Goal: Find specific page/section: Find specific page/section

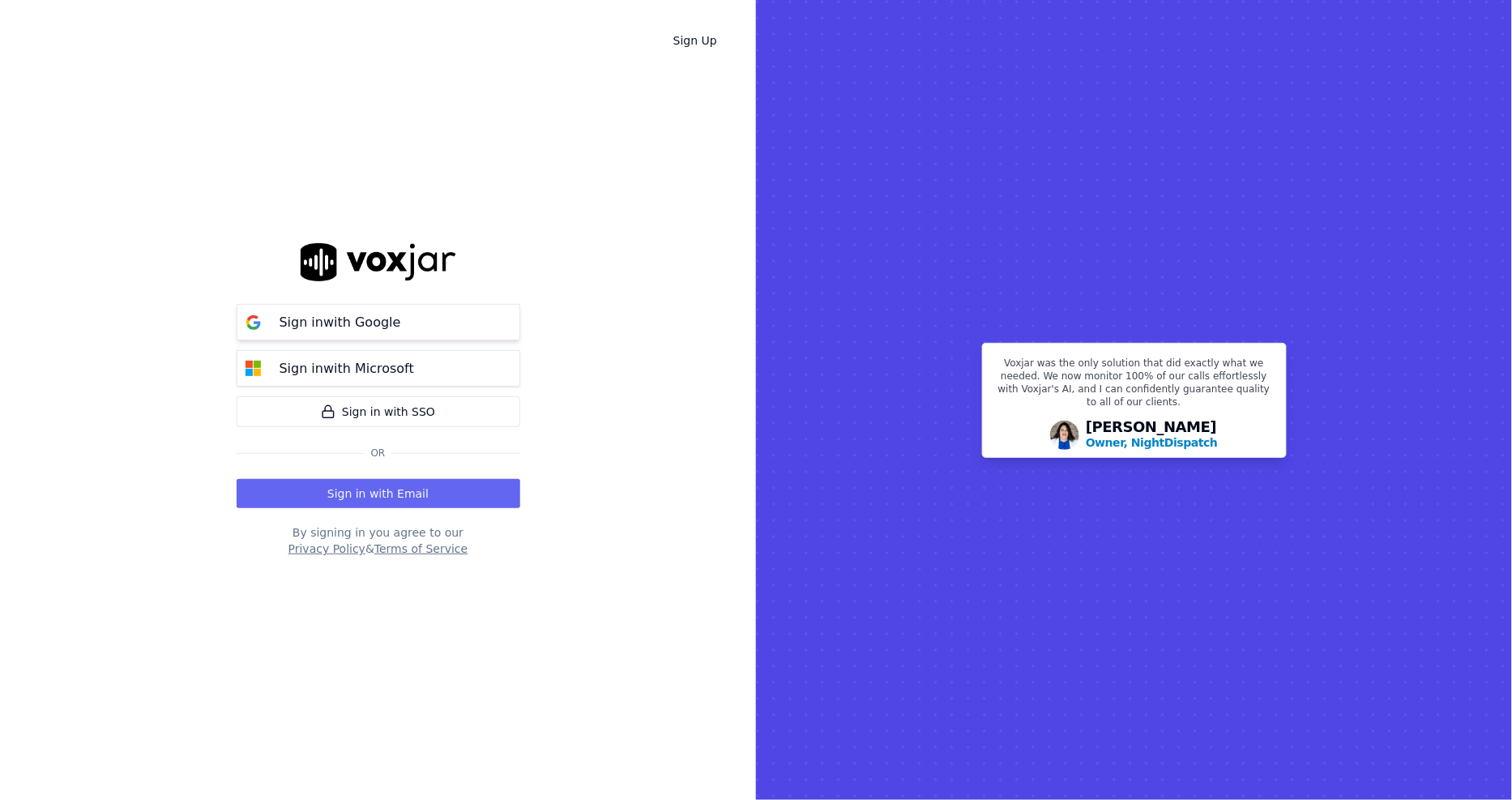
click at [359, 337] on button "Sign in with Google" at bounding box center [378, 322] width 284 height 36
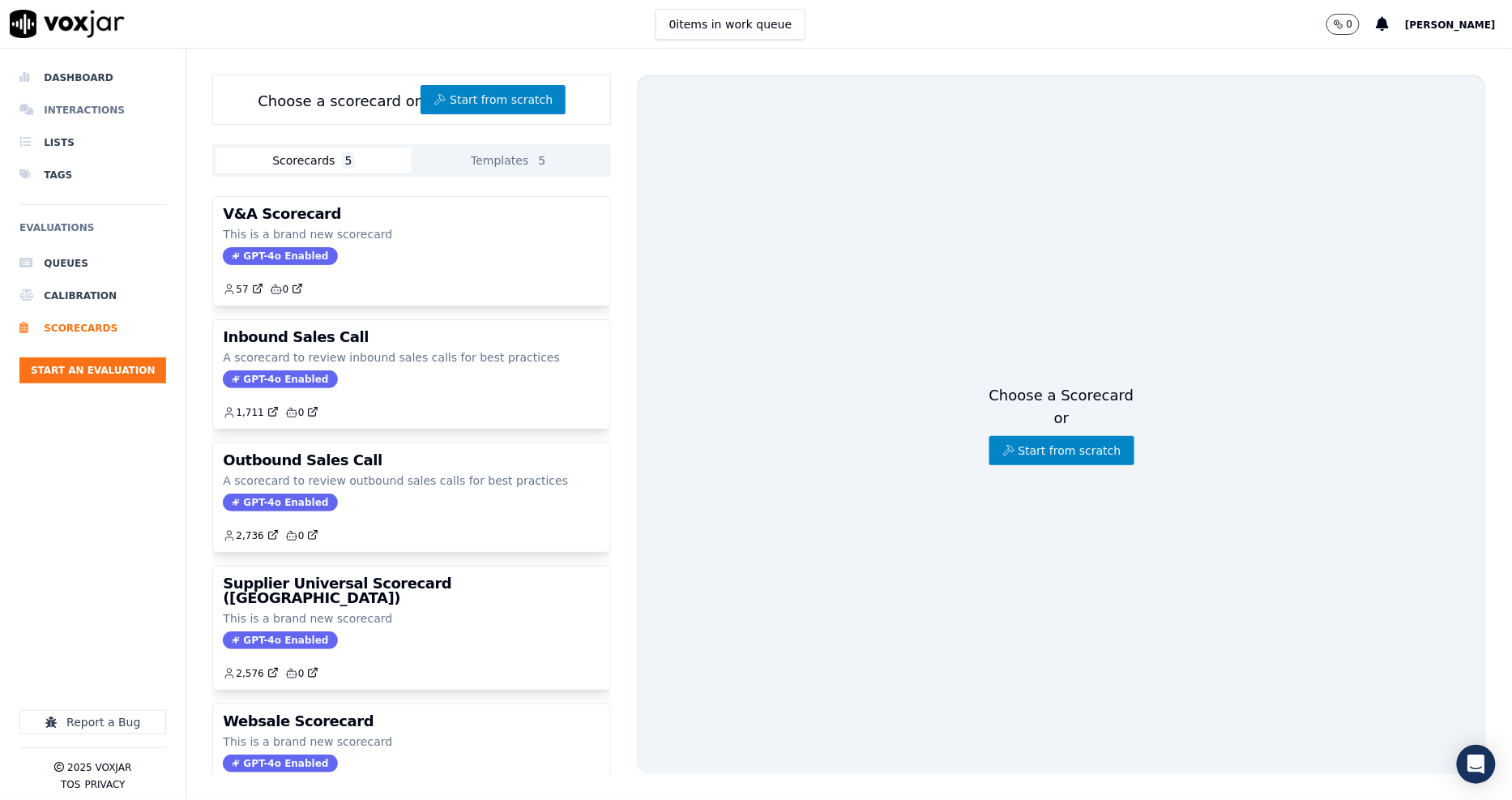
click at [66, 118] on li "Interactions" at bounding box center [92, 110] width 147 height 33
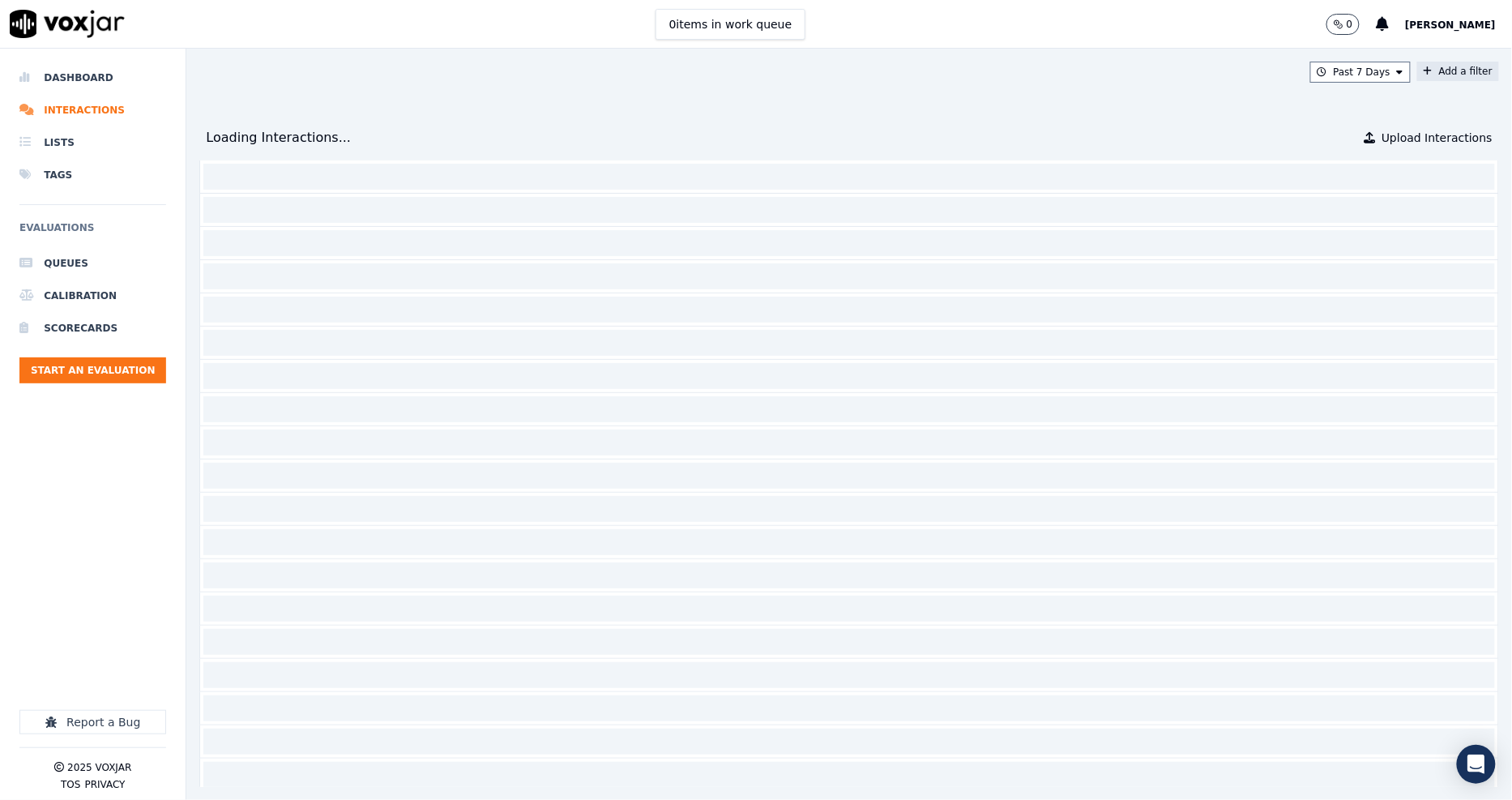
click at [1417, 77] on button "Add a filter" at bounding box center [1458, 71] width 82 height 19
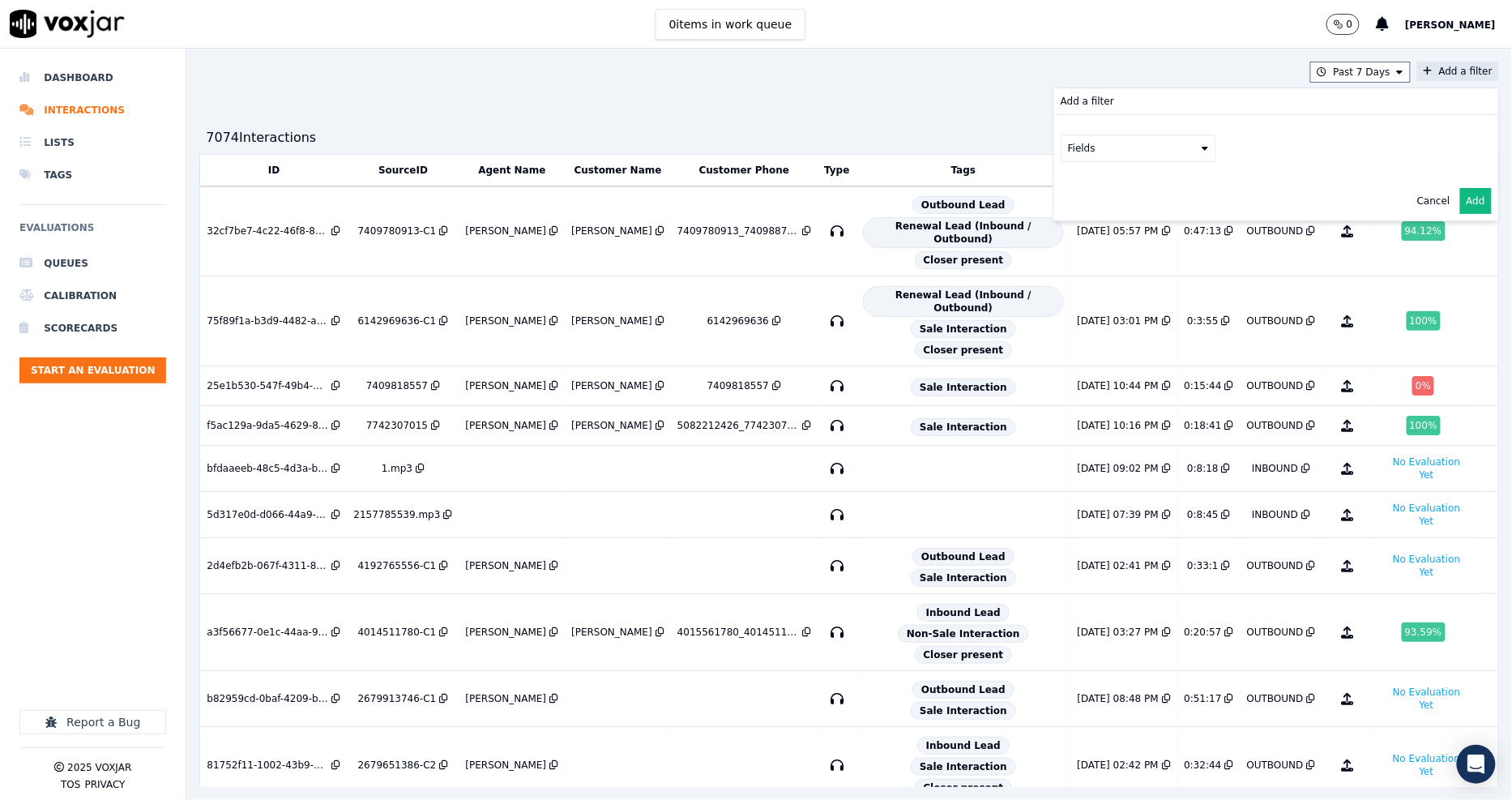
click at [1124, 140] on button "Fields" at bounding box center [1138, 148] width 156 height 27
click at [1088, 306] on div "customers" at bounding box center [1113, 312] width 51 height 13
click at [1154, 187] on button "Fields" at bounding box center [1157, 182] width 156 height 27
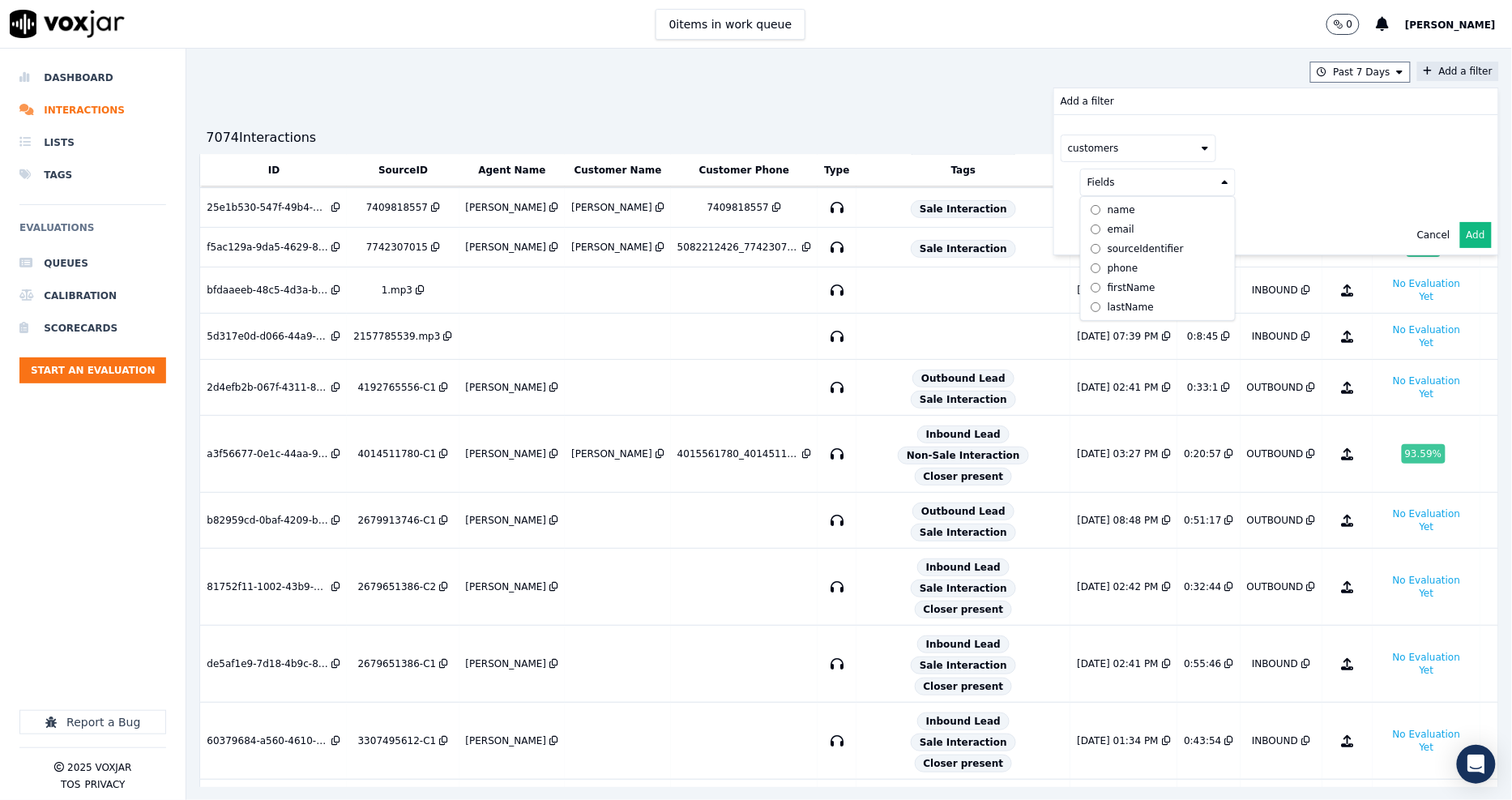
scroll to position [180, 0]
click at [1107, 271] on div "phone" at bounding box center [1123, 268] width 31 height 13
click at [1248, 189] on button at bounding box center [1359, 181] width 233 height 25
click at [1250, 212] on input "text" at bounding box center [1359, 213] width 219 height 27
paste input "7748889090"
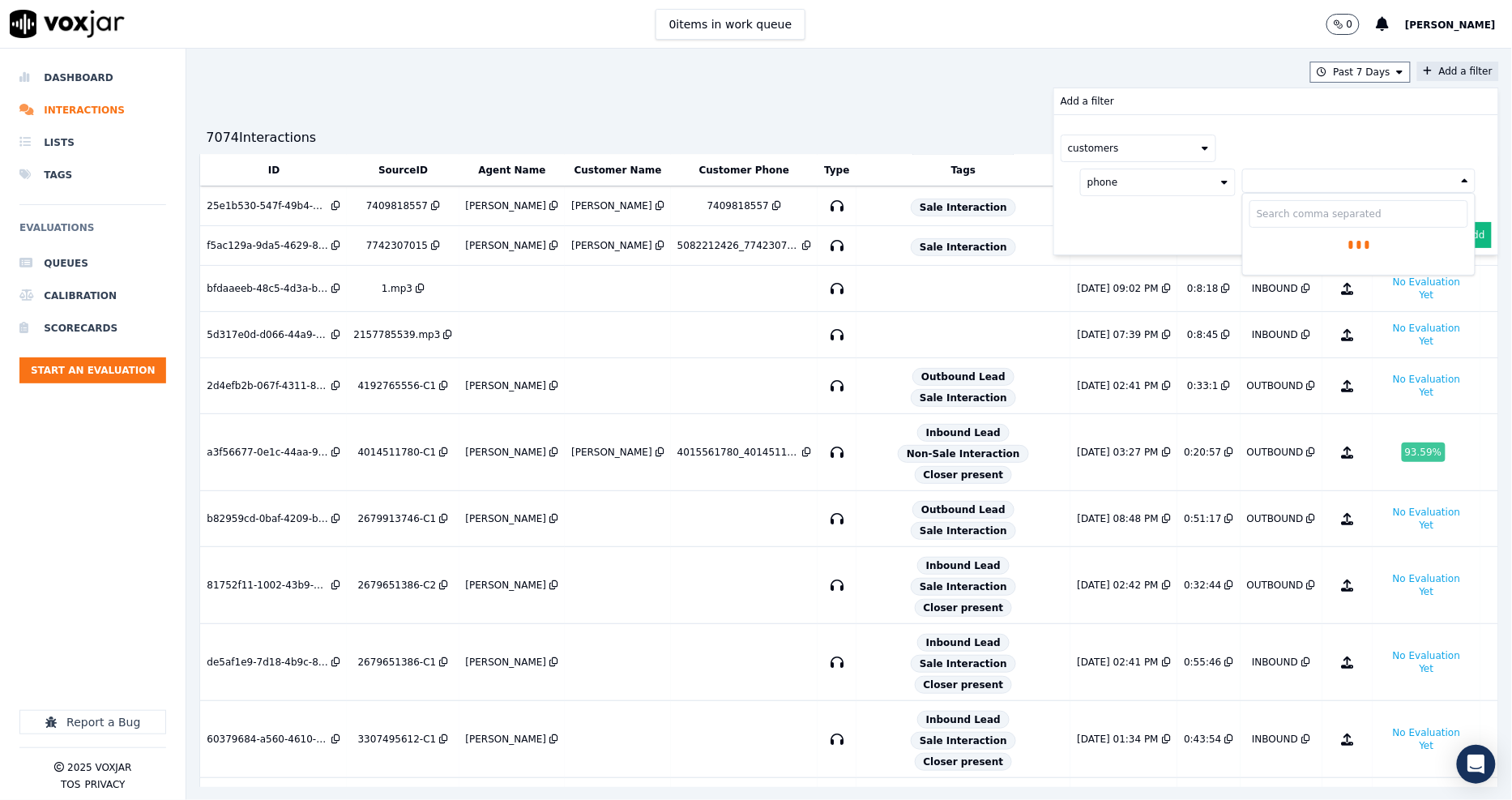
type input "7748889090"
